Goal: Information Seeking & Learning: Learn about a topic

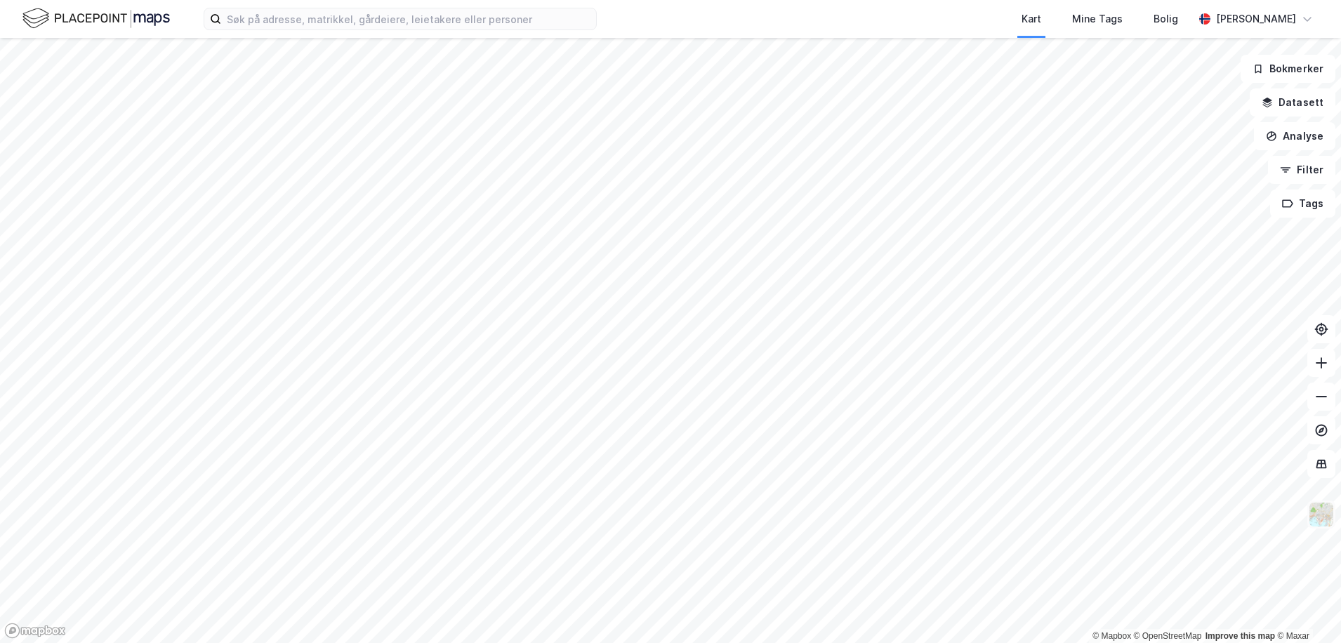
click at [1315, 506] on img at bounding box center [1321, 514] width 27 height 27
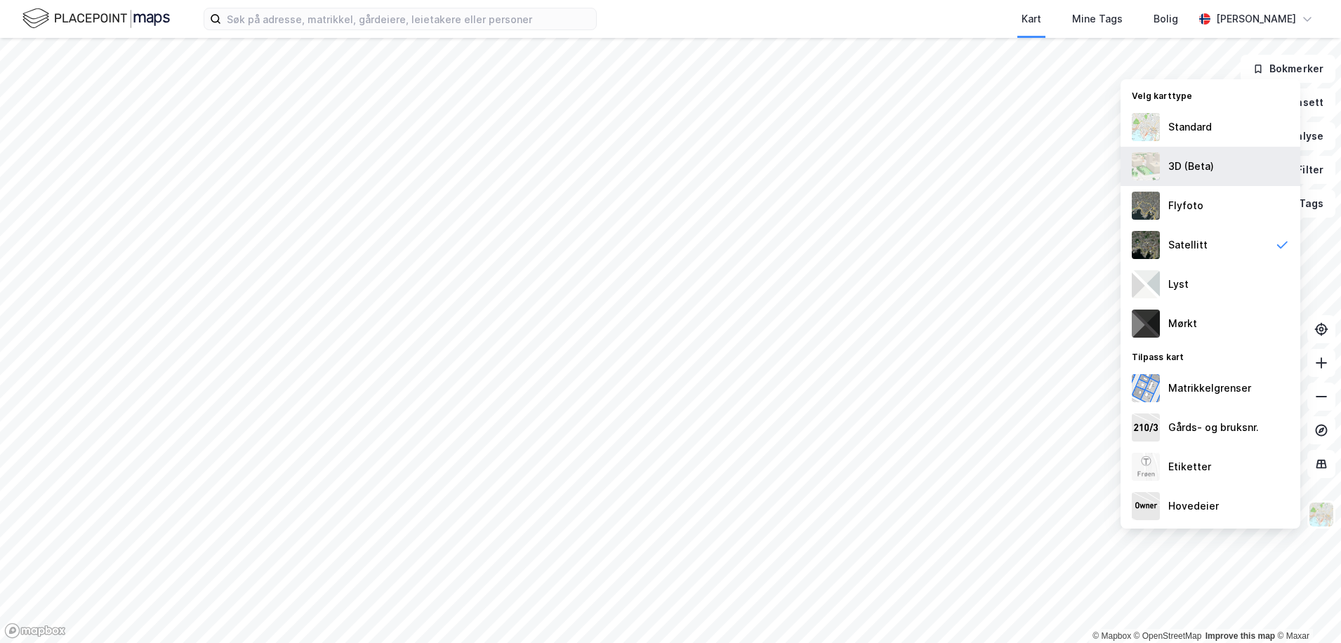
click at [1236, 178] on div "3D (Beta)" at bounding box center [1211, 166] width 180 height 39
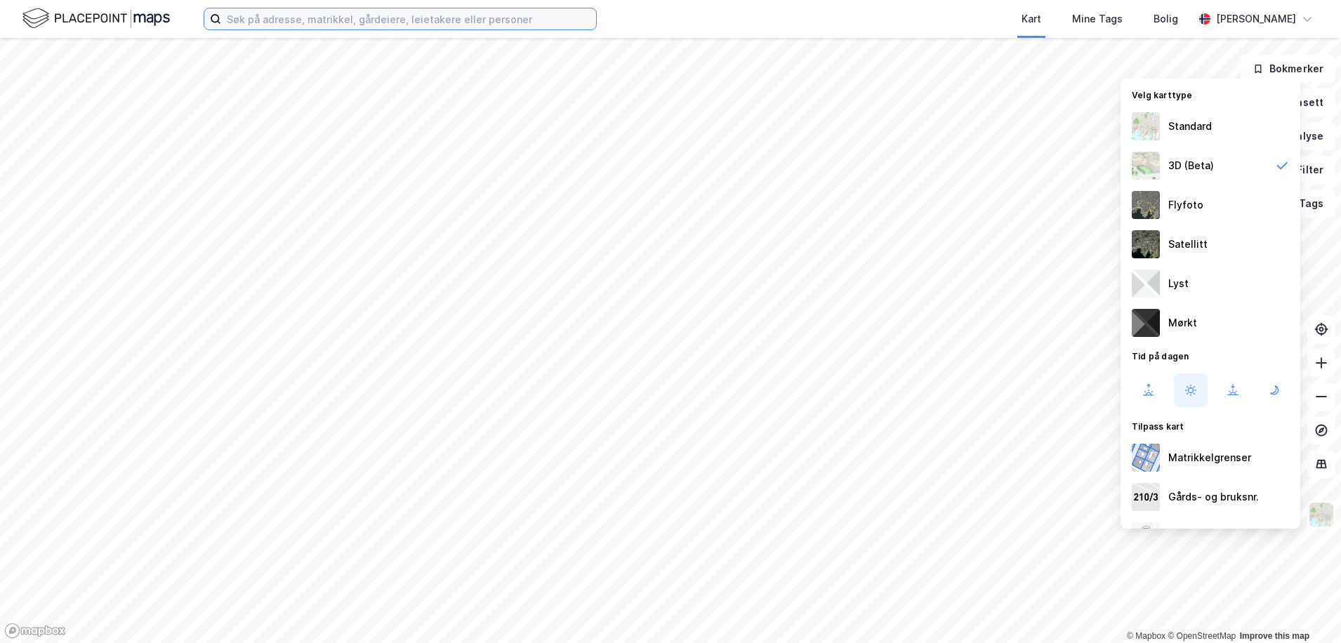
click at [338, 27] on input at bounding box center [408, 18] width 375 height 21
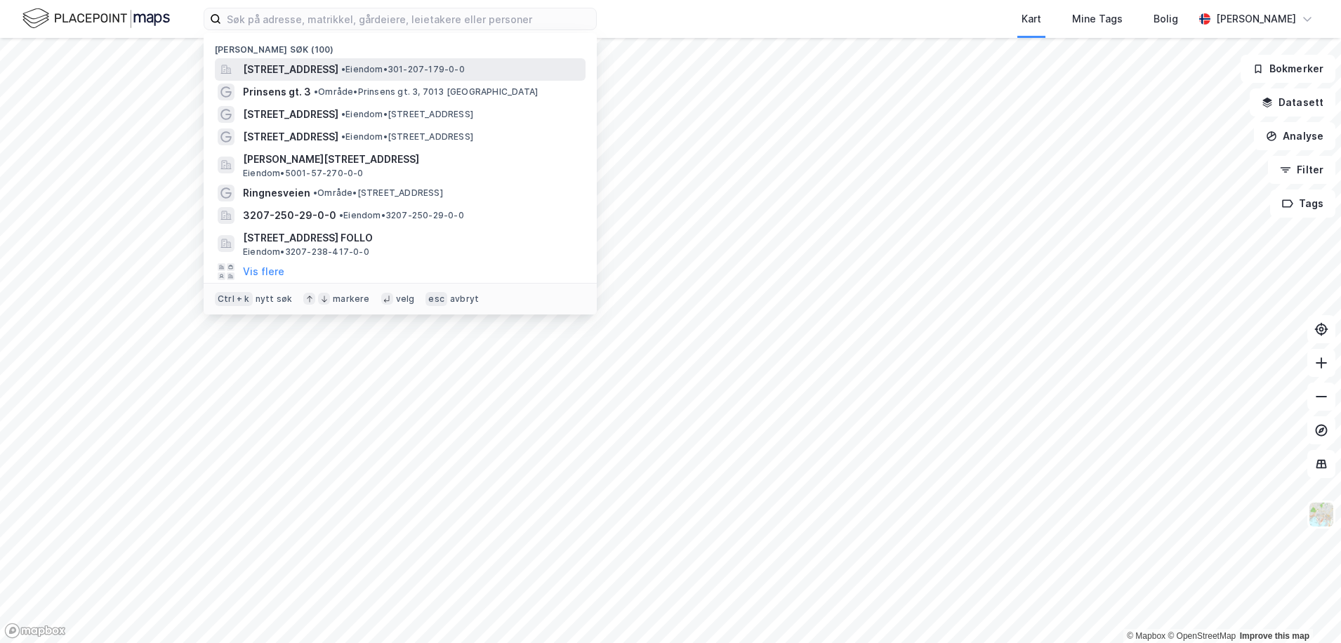
click at [338, 68] on span "[STREET_ADDRESS]" at bounding box center [290, 69] width 95 height 17
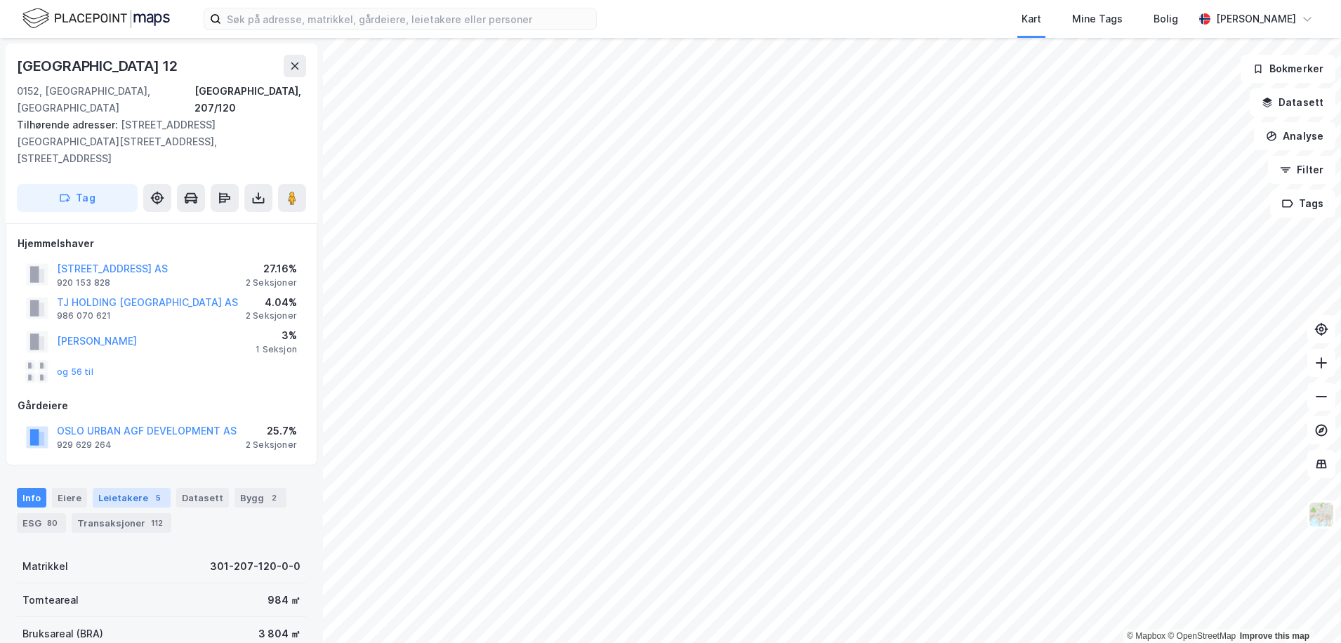
click at [98, 488] on div "Leietakere 5" at bounding box center [132, 498] width 78 height 20
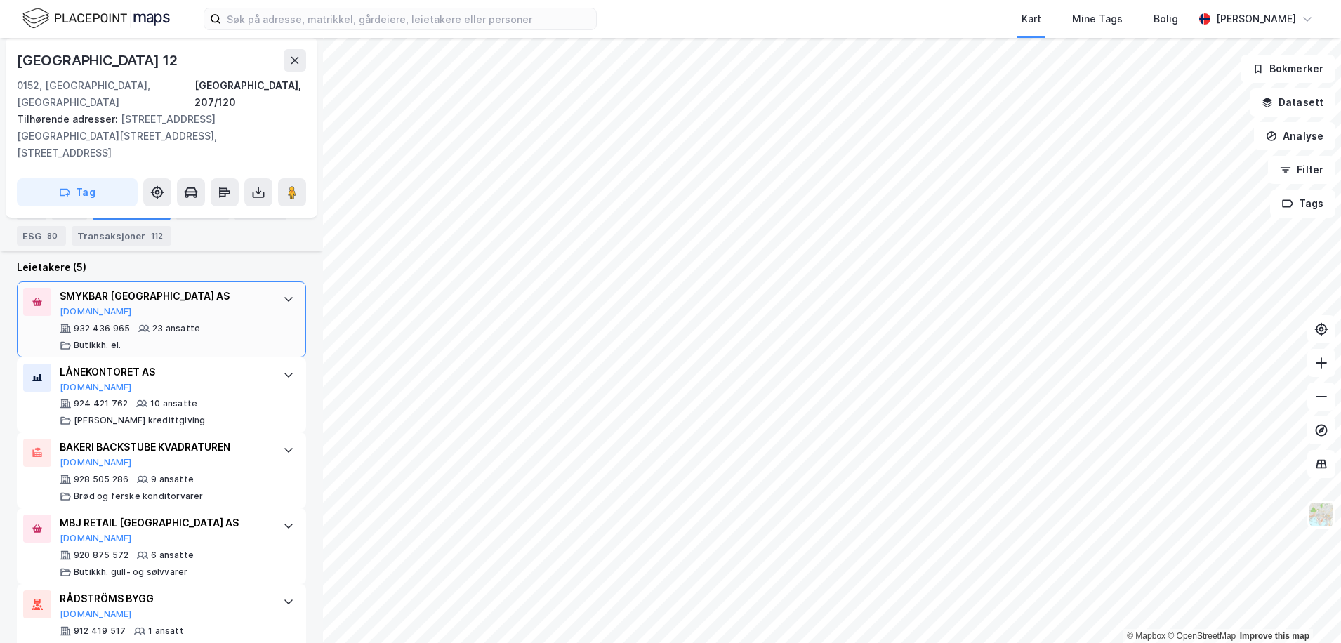
scroll to position [523, 0]
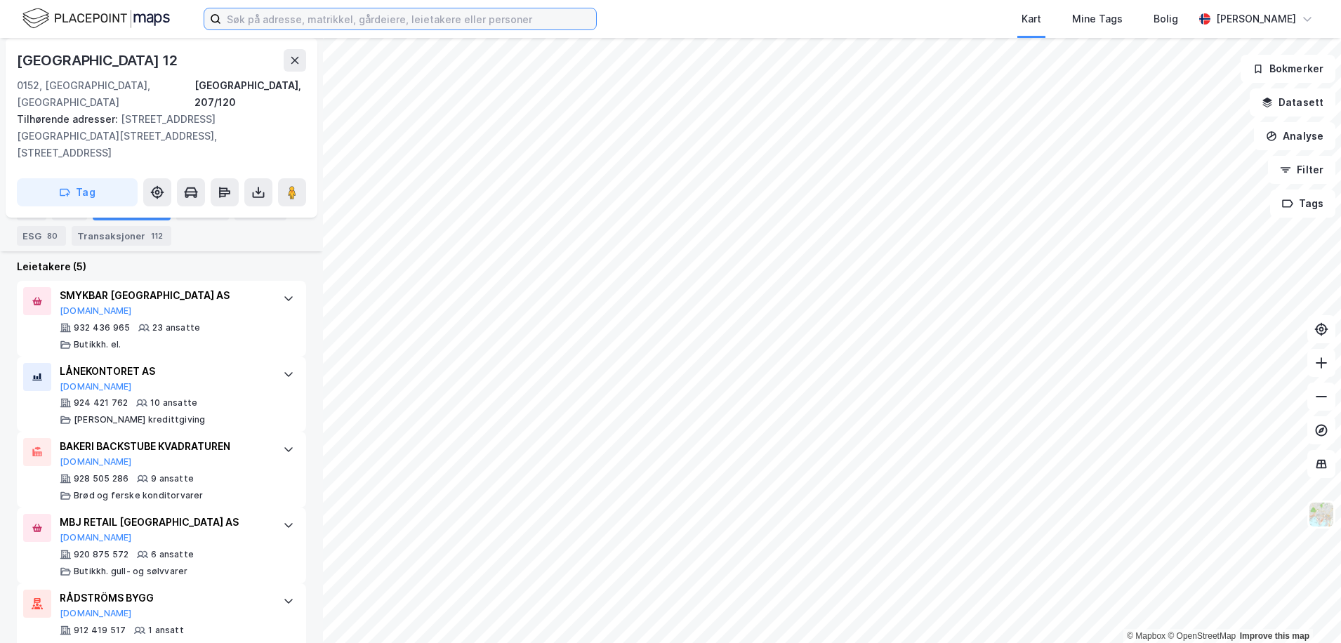
click at [297, 13] on input at bounding box center [408, 18] width 375 height 21
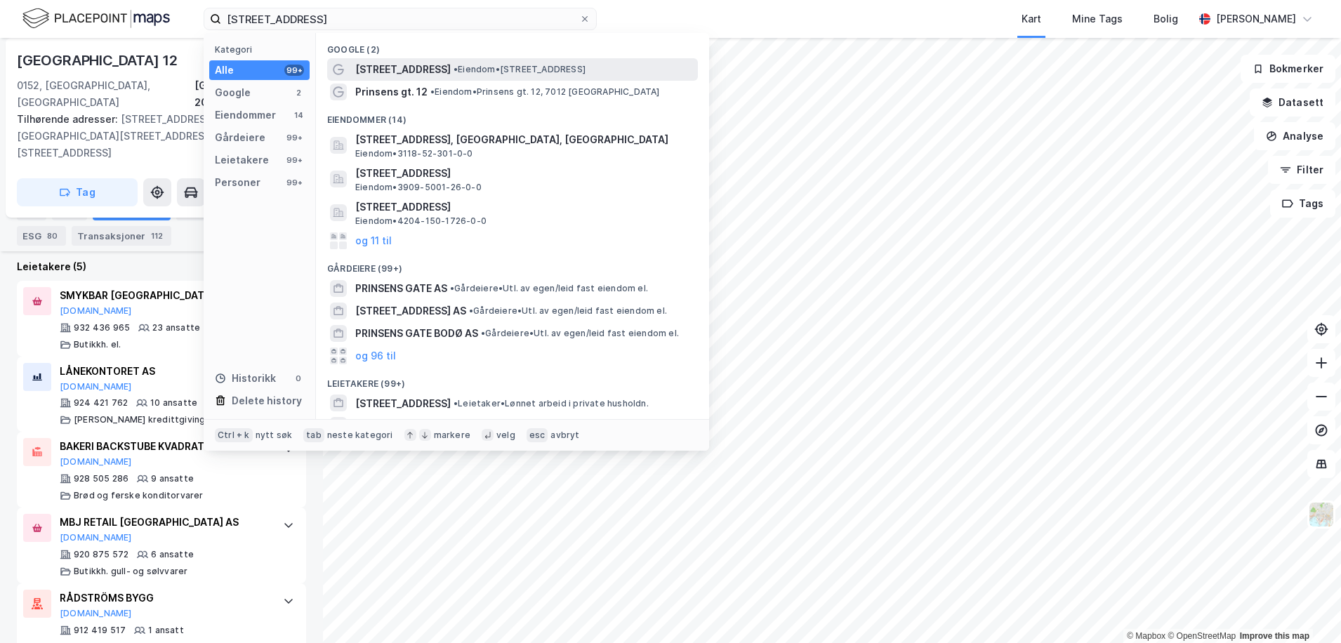
click at [430, 65] on span "[STREET_ADDRESS]" at bounding box center [402, 69] width 95 height 17
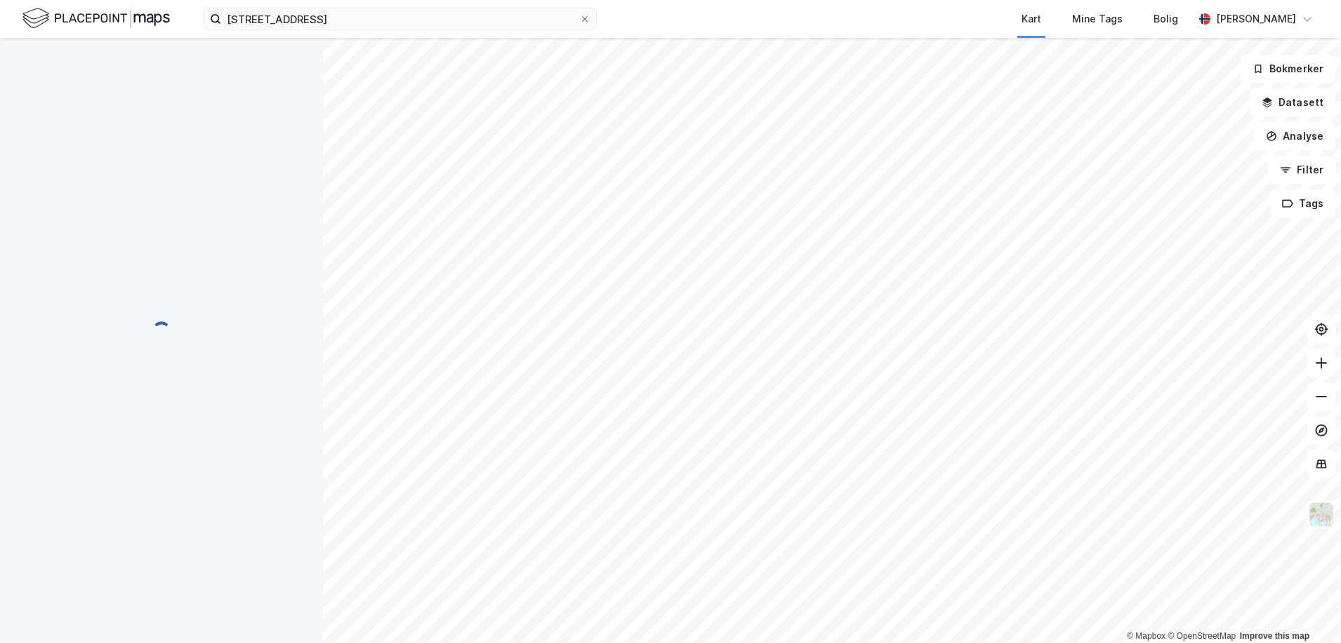
scroll to position [144, 0]
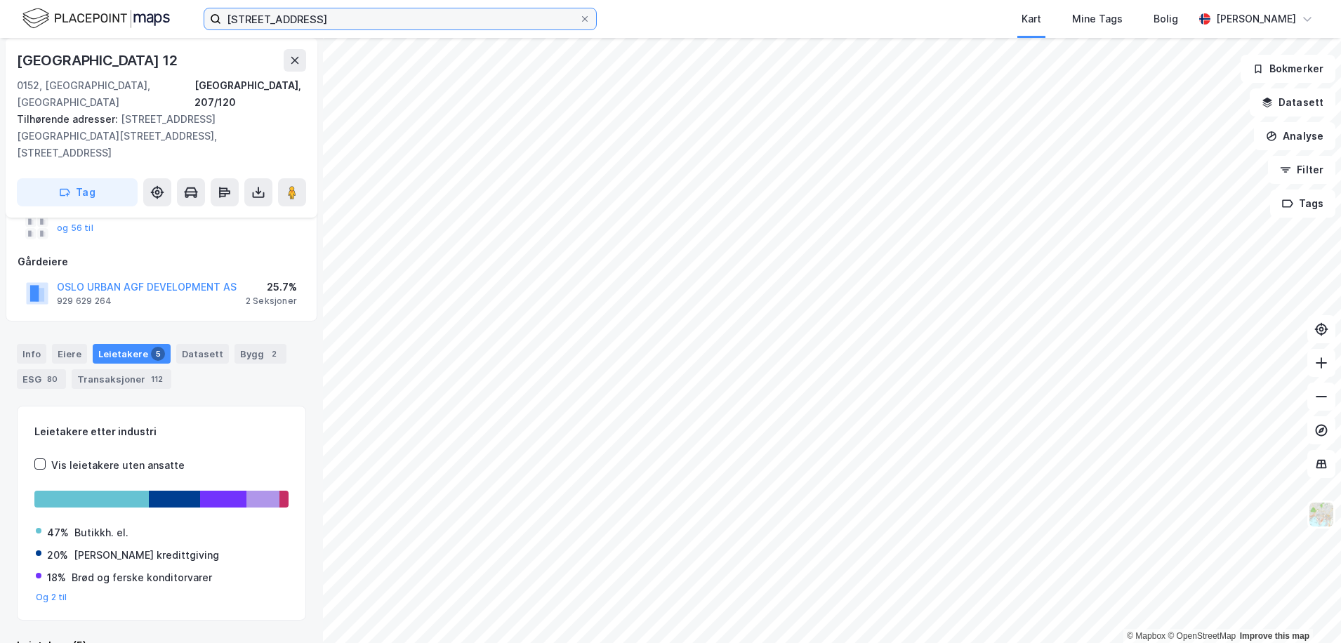
click at [332, 24] on input "[STREET_ADDRESS]" at bounding box center [400, 18] width 358 height 21
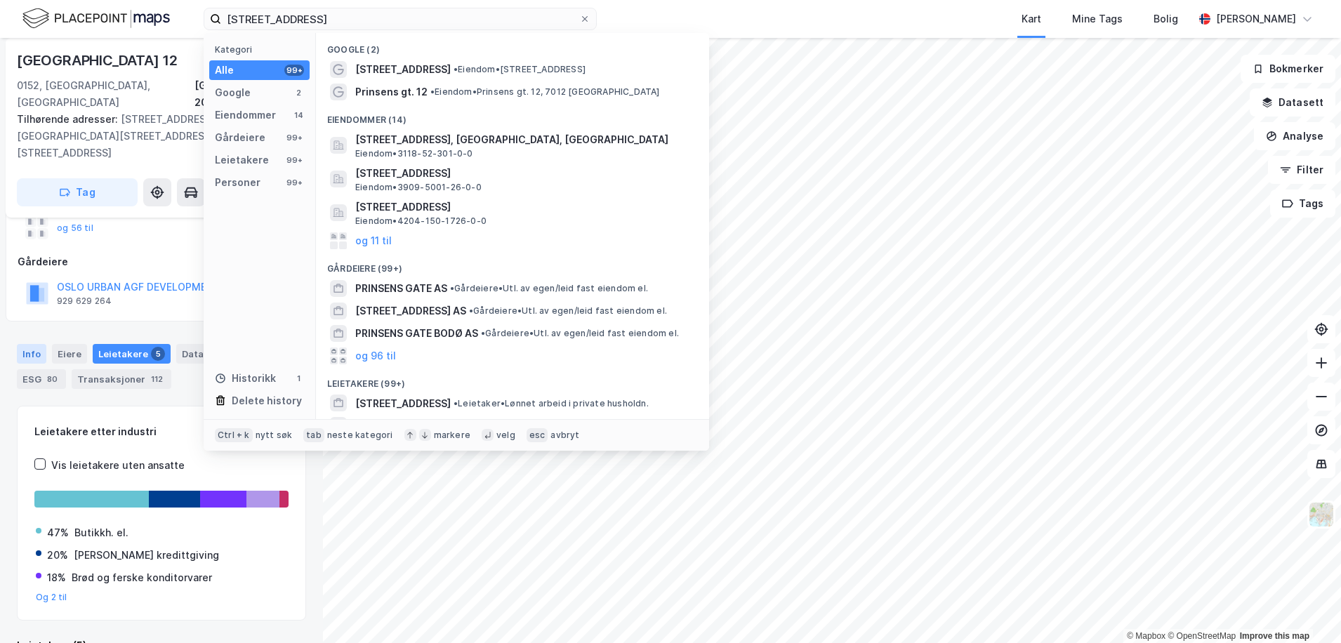
click at [37, 344] on div "Info" at bounding box center [31, 354] width 29 height 20
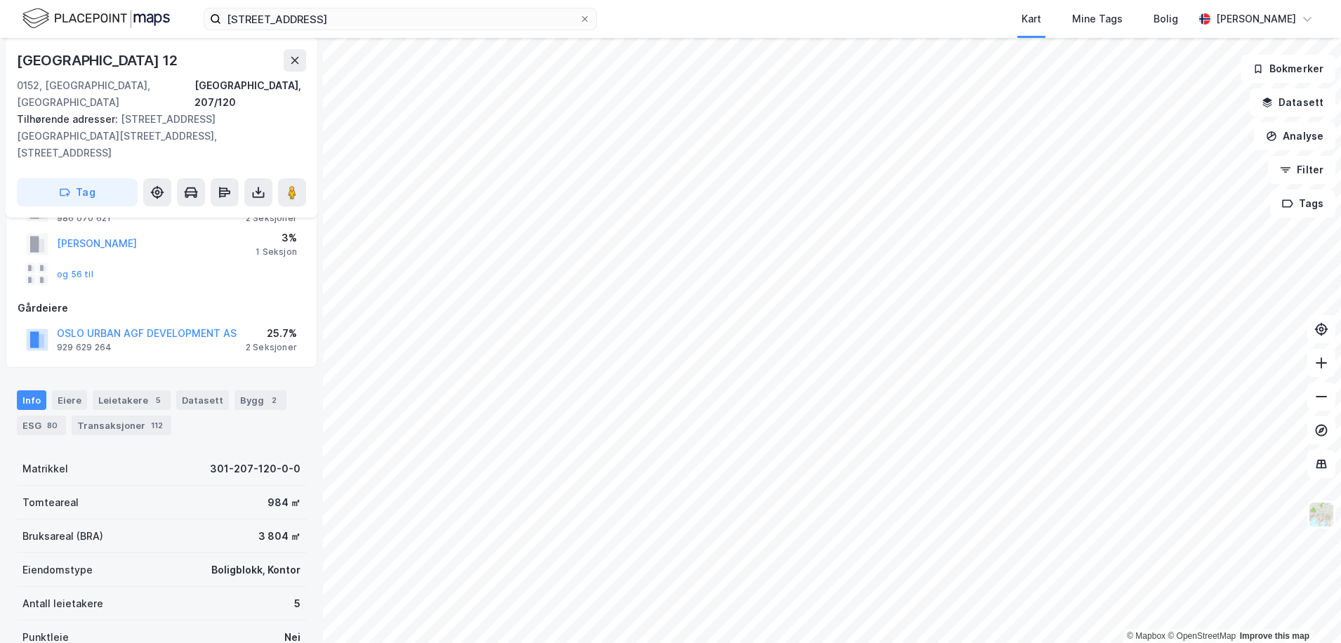
scroll to position [74, 0]
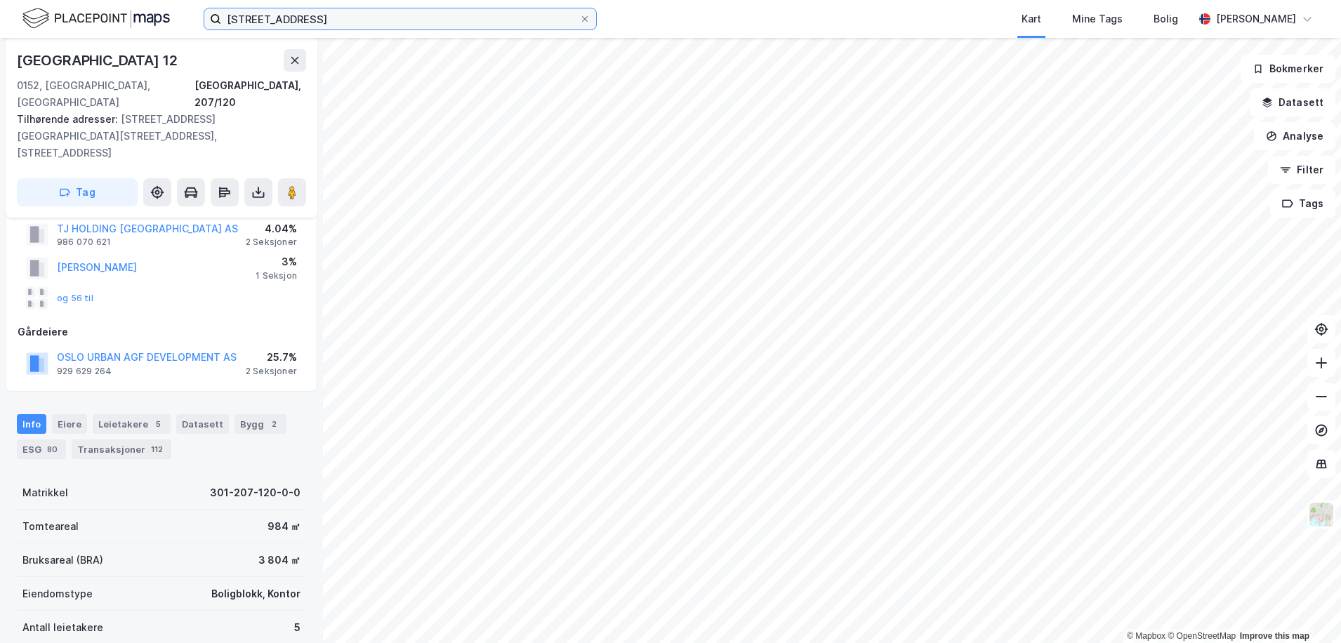
click at [322, 20] on input "[STREET_ADDRESS]" at bounding box center [400, 18] width 358 height 21
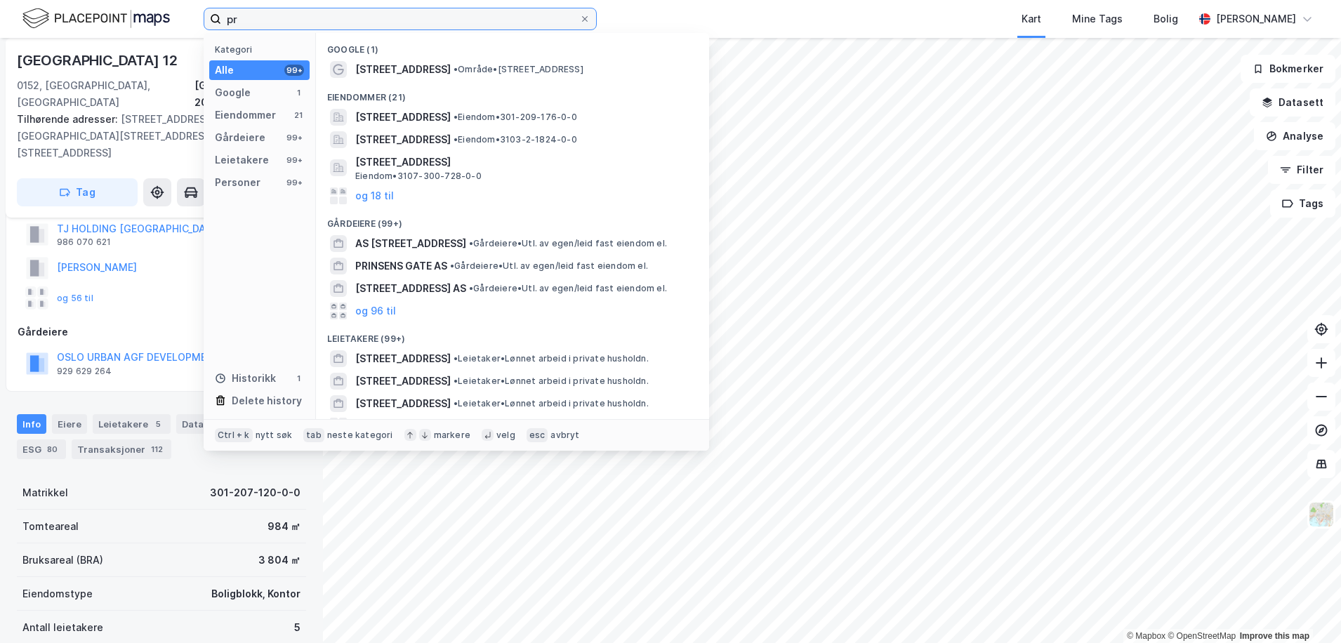
type input "p"
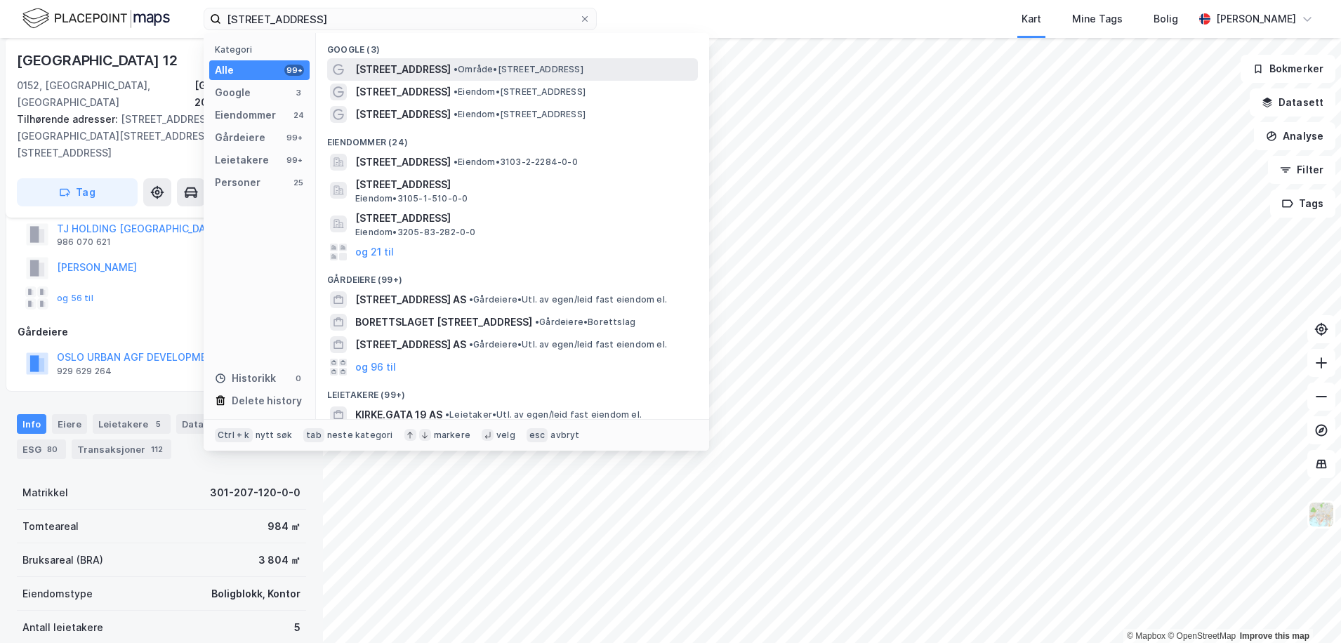
click at [454, 70] on span "• Område • [STREET_ADDRESS]" at bounding box center [519, 69] width 130 height 11
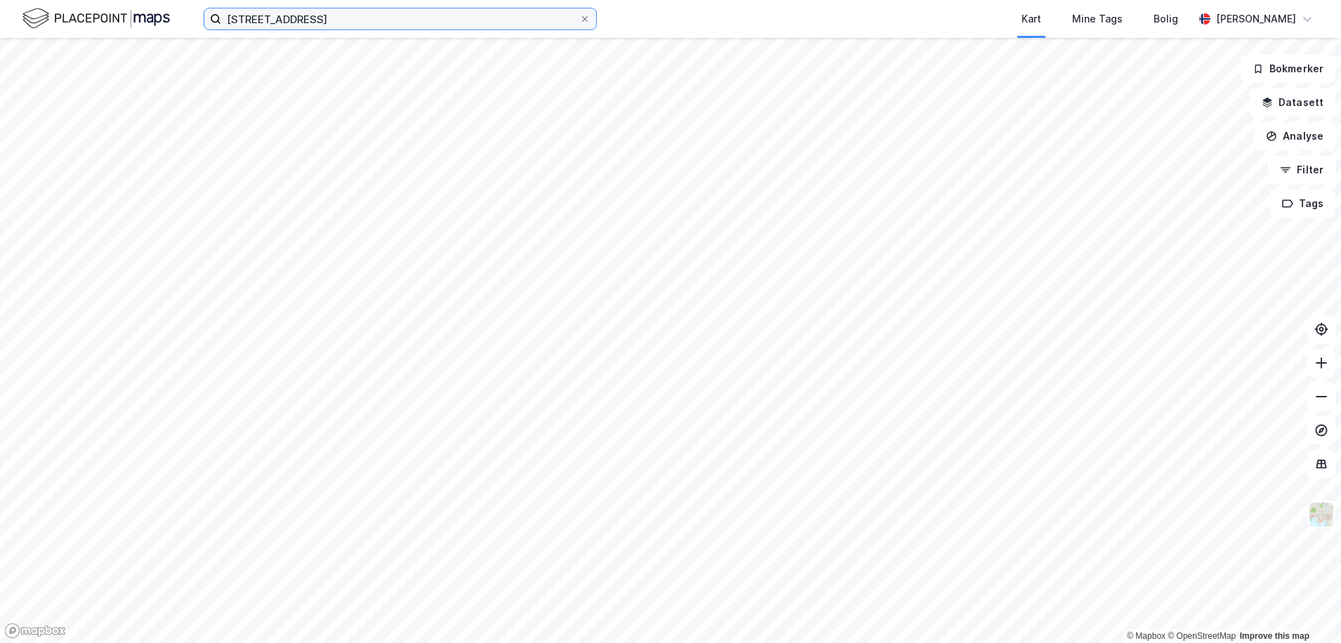
click at [317, 27] on input "[STREET_ADDRESS]" at bounding box center [400, 18] width 358 height 21
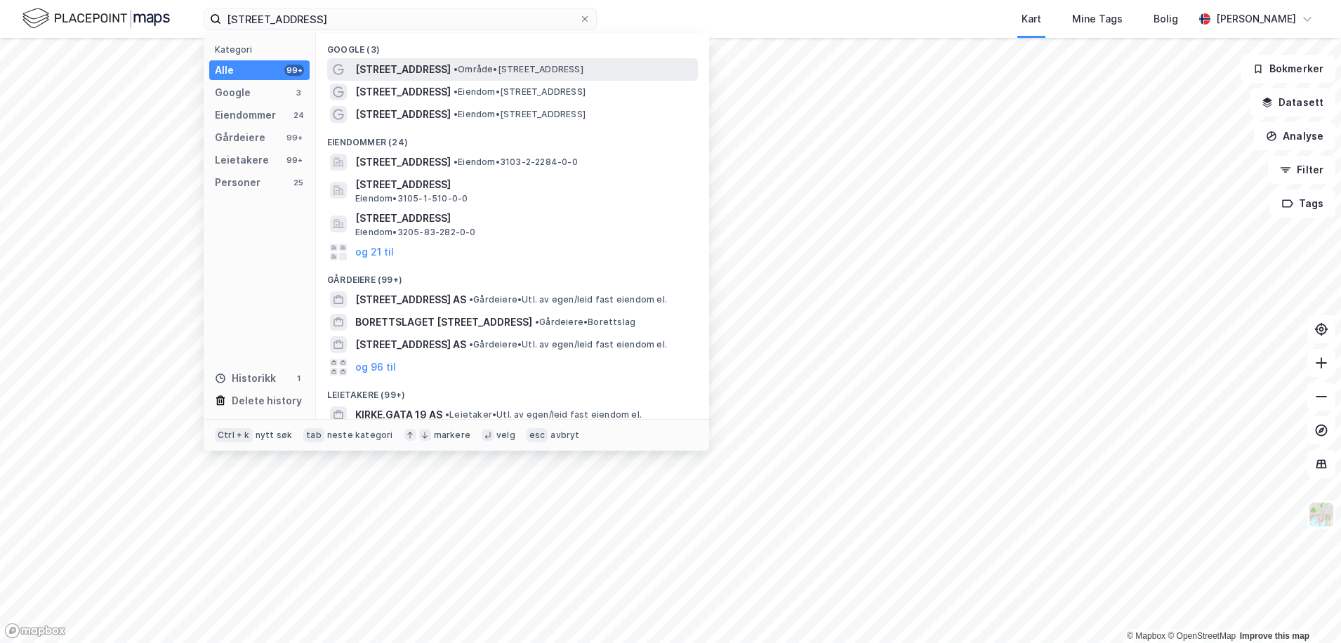
click at [454, 68] on span "•" at bounding box center [456, 69] width 4 height 11
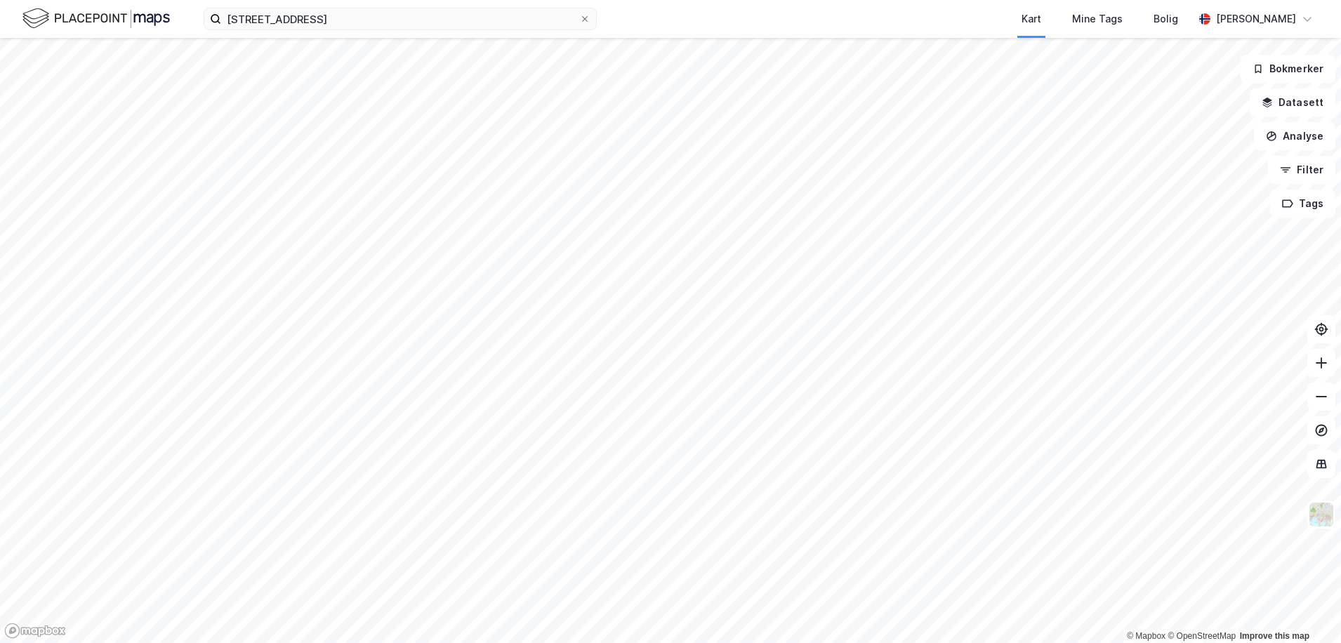
click at [299, 34] on div "[STREET_ADDRESS] Kart Mine Tags Bolig [PERSON_NAME]" at bounding box center [670, 19] width 1341 height 38
click at [310, 23] on input "[STREET_ADDRESS]" at bounding box center [400, 18] width 358 height 21
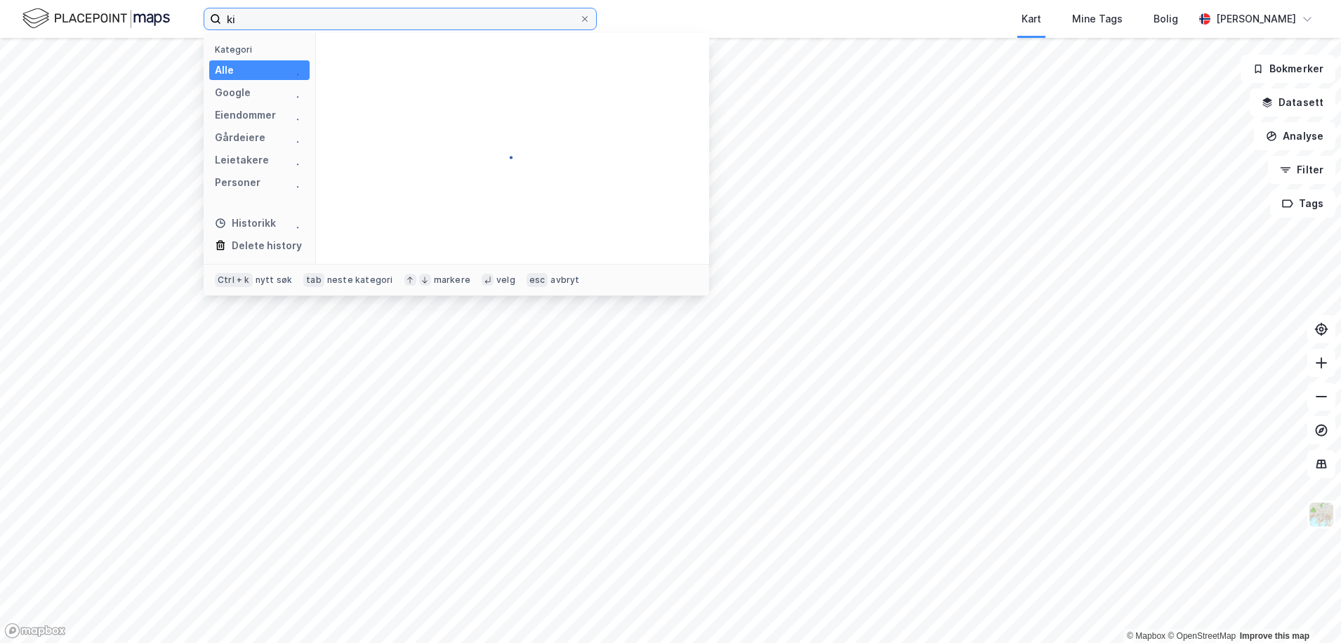
type input "k"
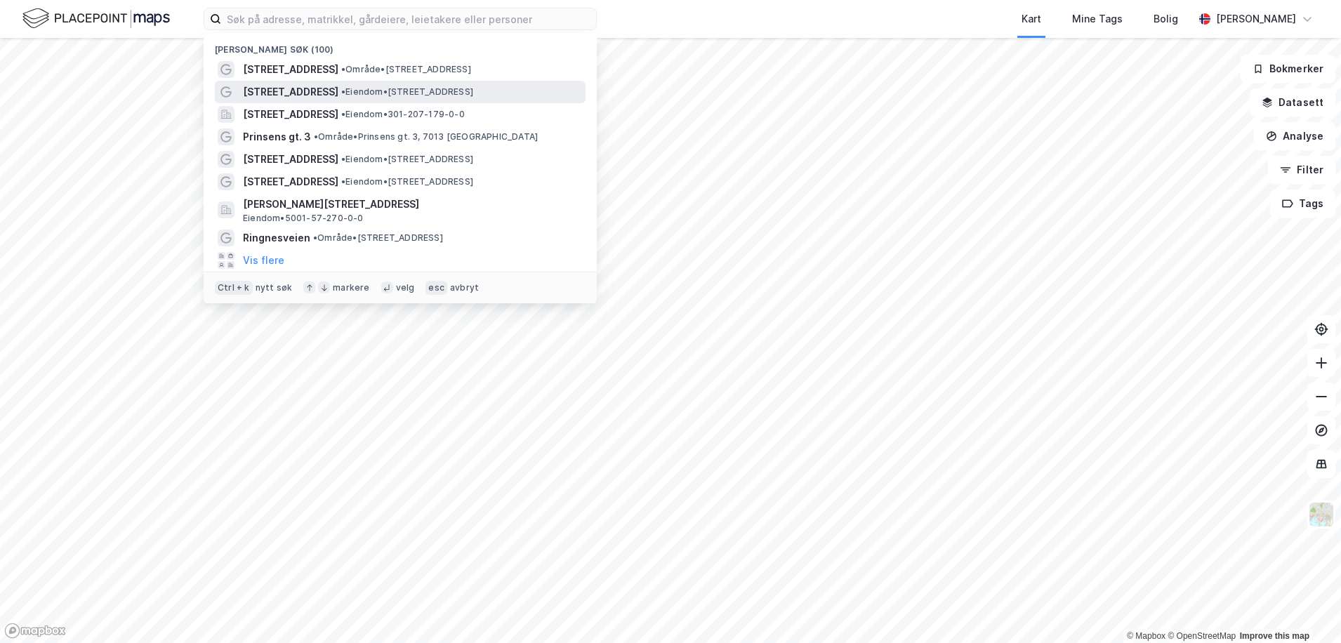
click at [327, 84] on div "[STREET_ADDRESS] • Eiendom • [STREET_ADDRESS]" at bounding box center [413, 92] width 340 height 17
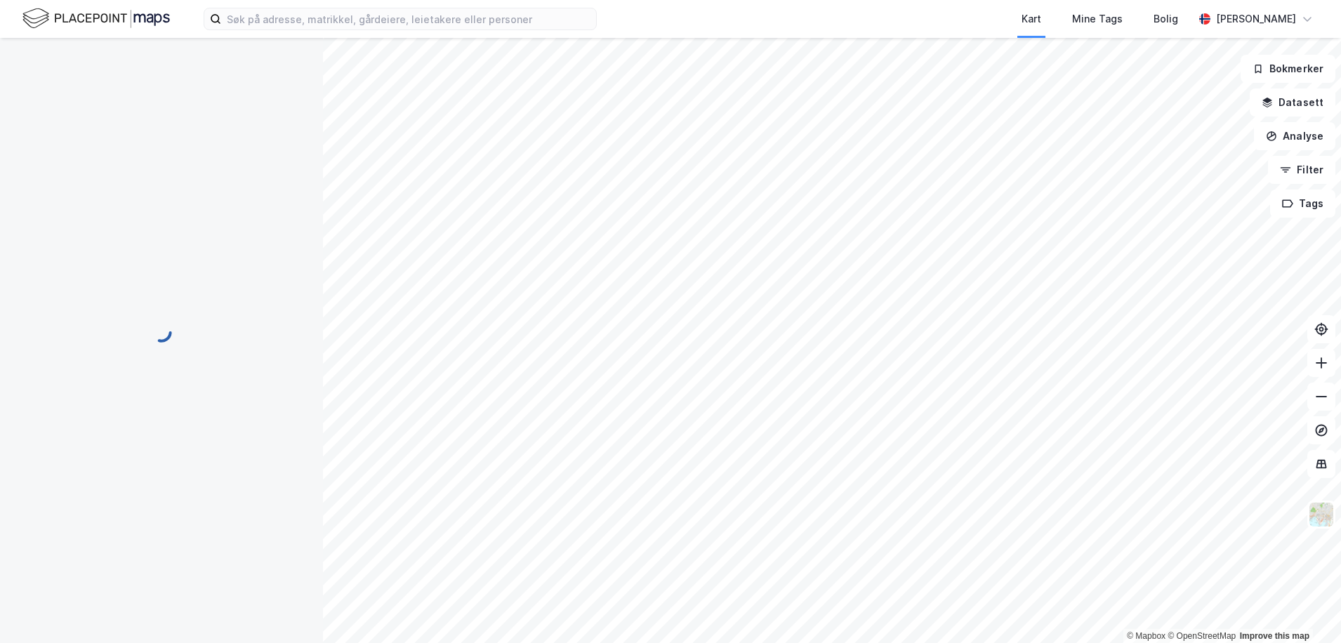
scroll to position [74, 0]
